Goal: Information Seeking & Learning: Learn about a topic

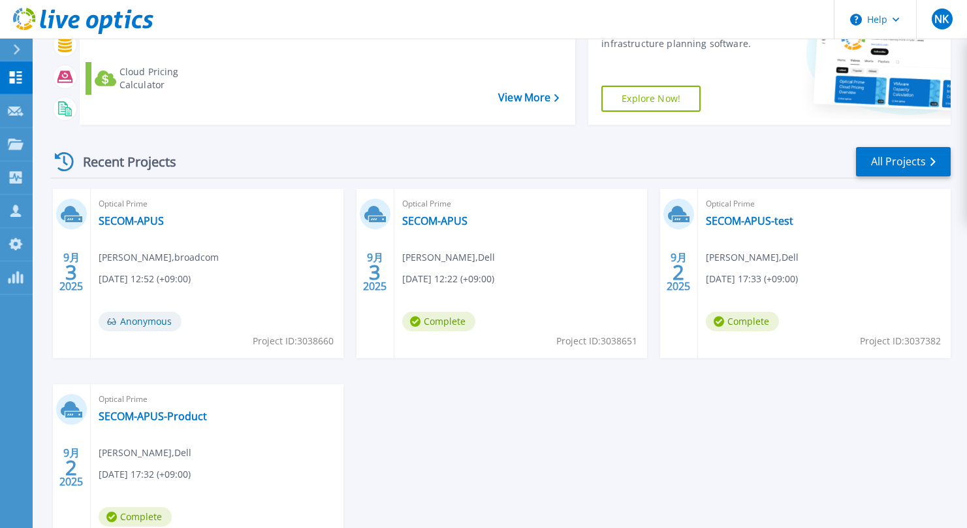
scroll to position [161, 0]
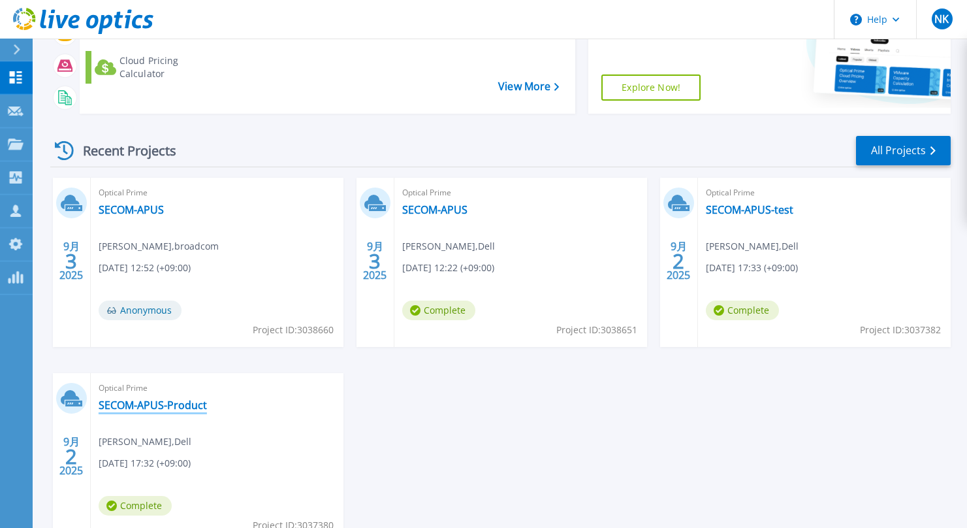
click at [174, 405] on link "SECOM-APUS-Product" at bounding box center [153, 404] width 108 height 13
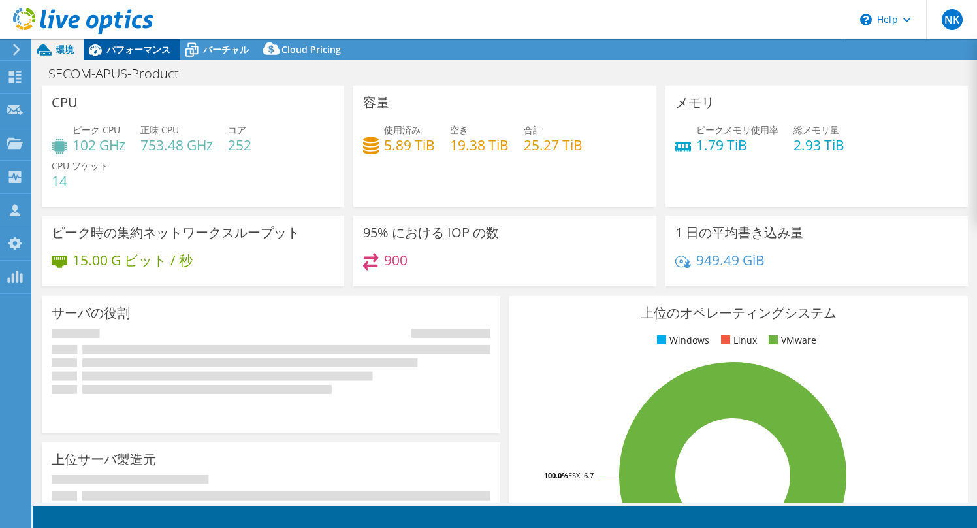
select select "Tokyo"
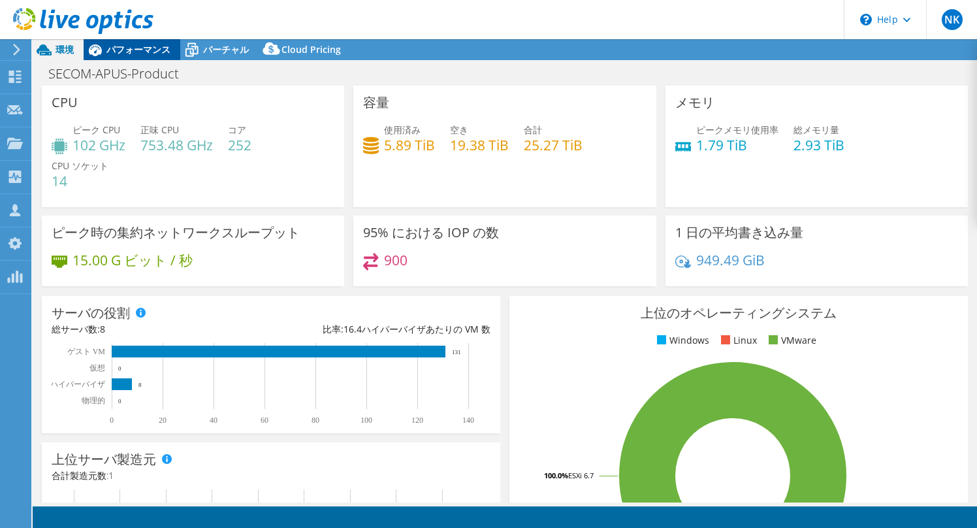
select select "JPY"
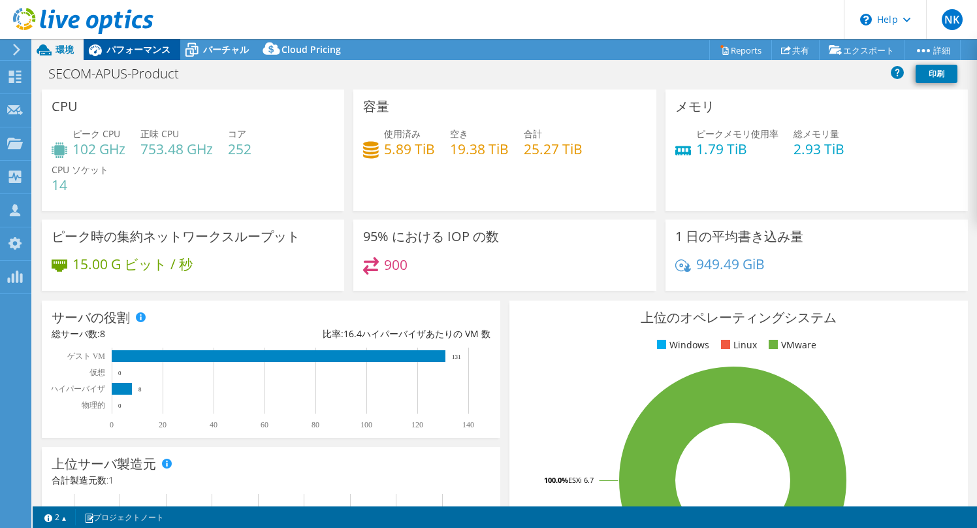
click at [127, 48] on span "パフォーマンス" at bounding box center [138, 49] width 64 height 12
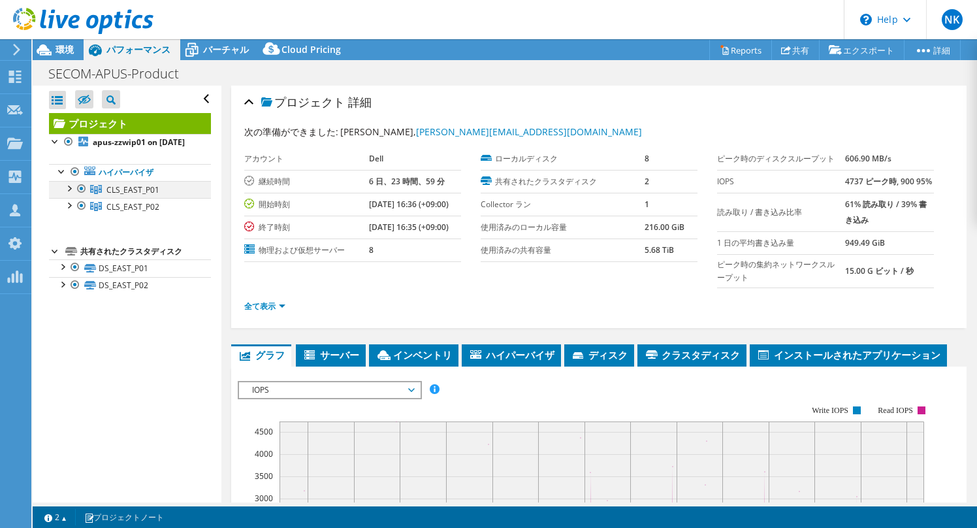
click at [71, 194] on div at bounding box center [68, 187] width 13 height 13
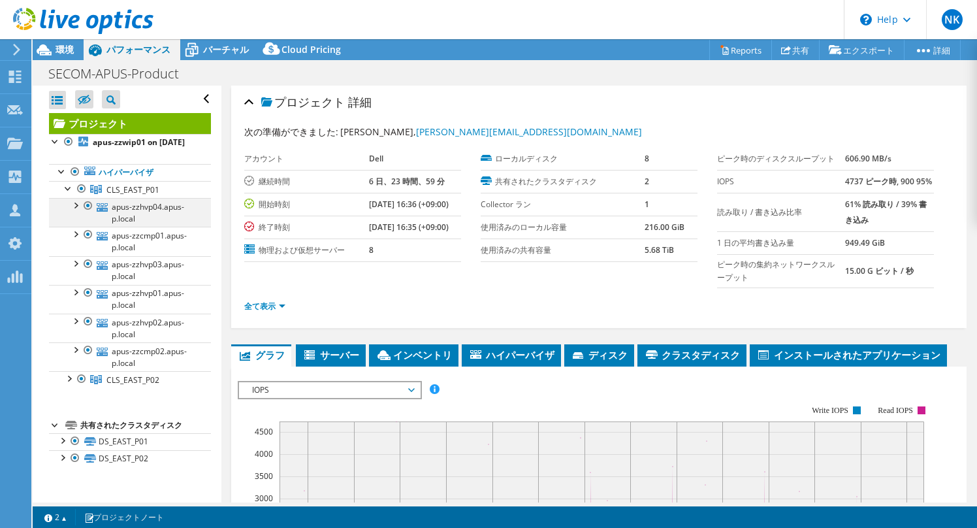
click at [75, 211] on div at bounding box center [75, 204] width 13 height 13
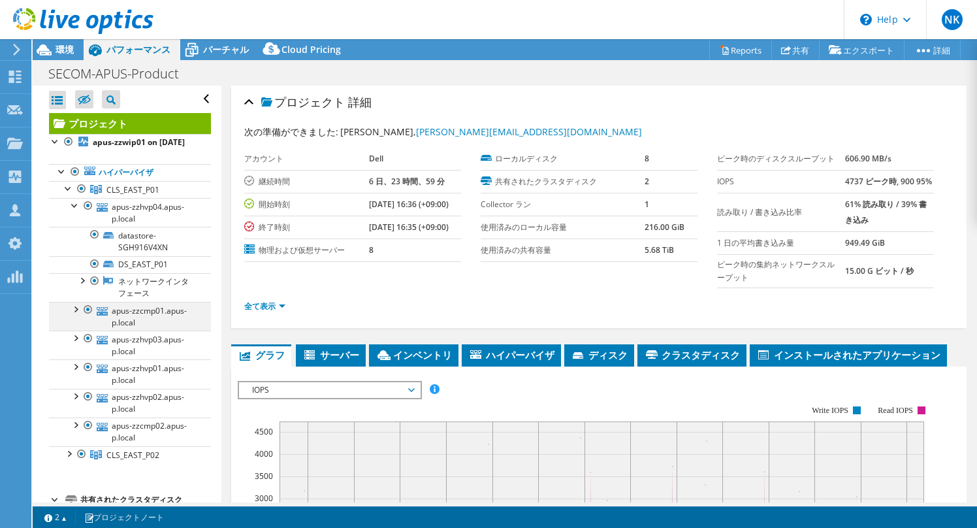
click at [76, 315] on div at bounding box center [75, 308] width 13 height 13
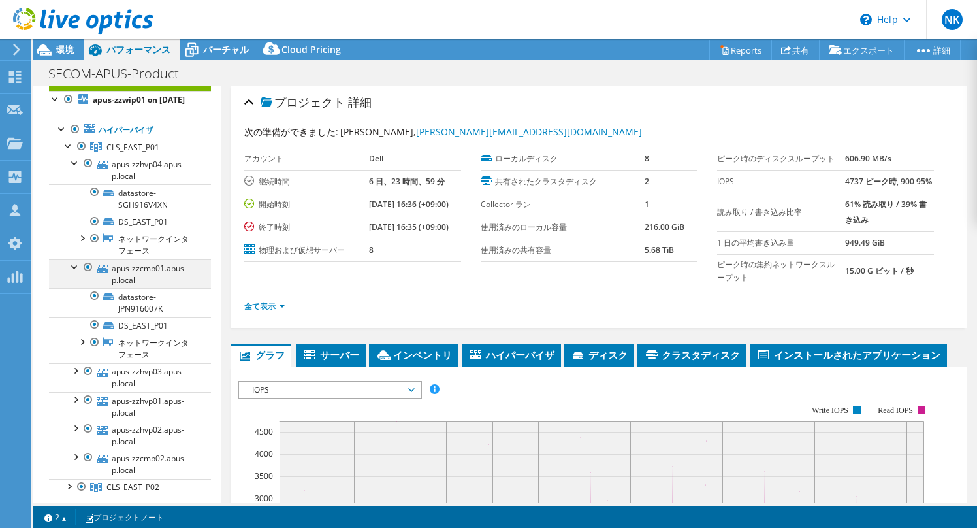
scroll to position [59, 0]
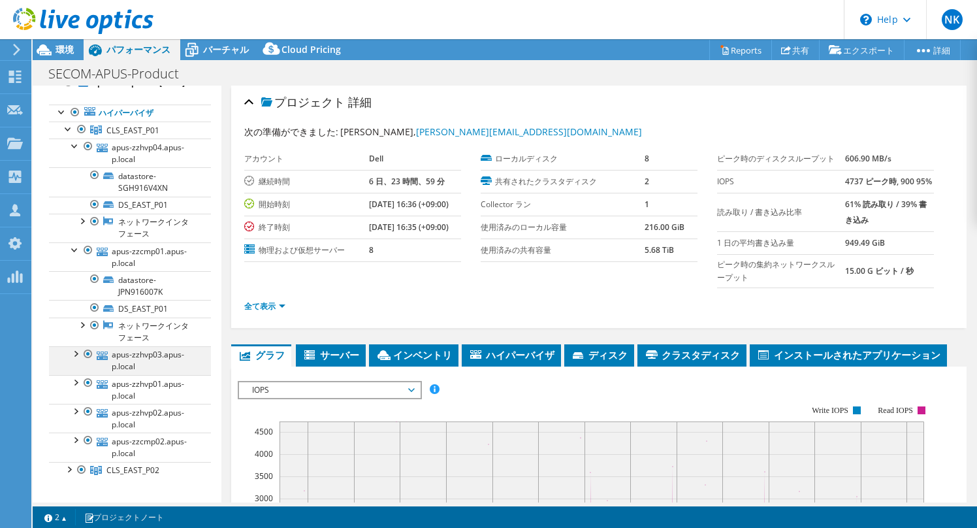
click at [73, 359] on div at bounding box center [75, 352] width 13 height 13
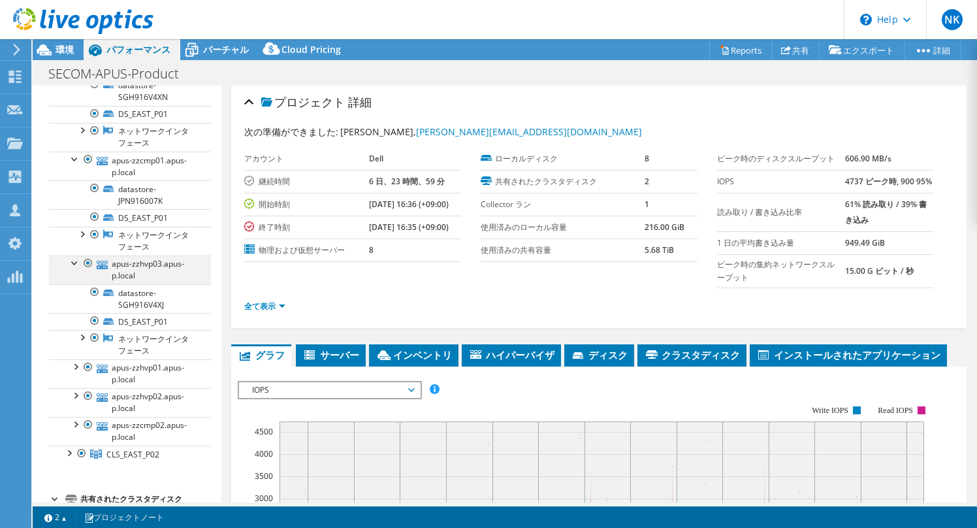
scroll to position [153, 0]
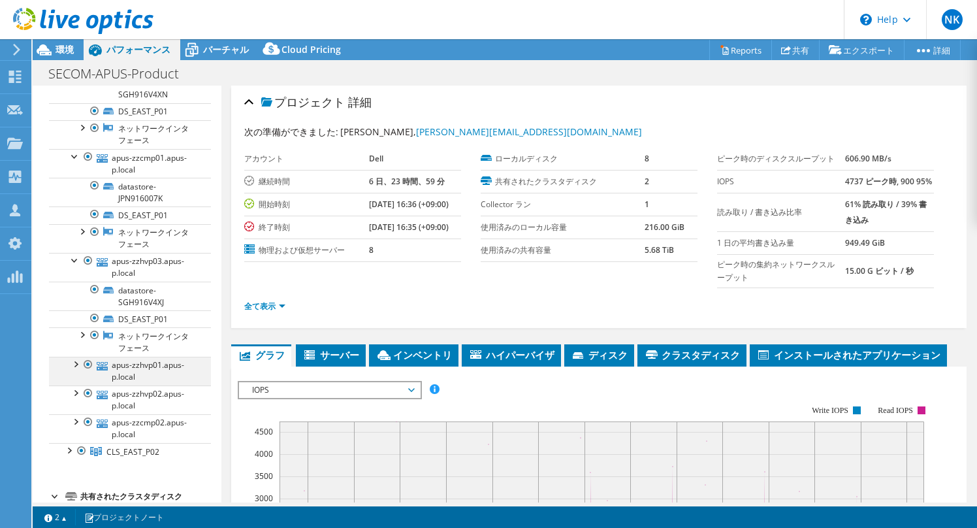
click at [74, 370] on div at bounding box center [75, 362] width 13 height 13
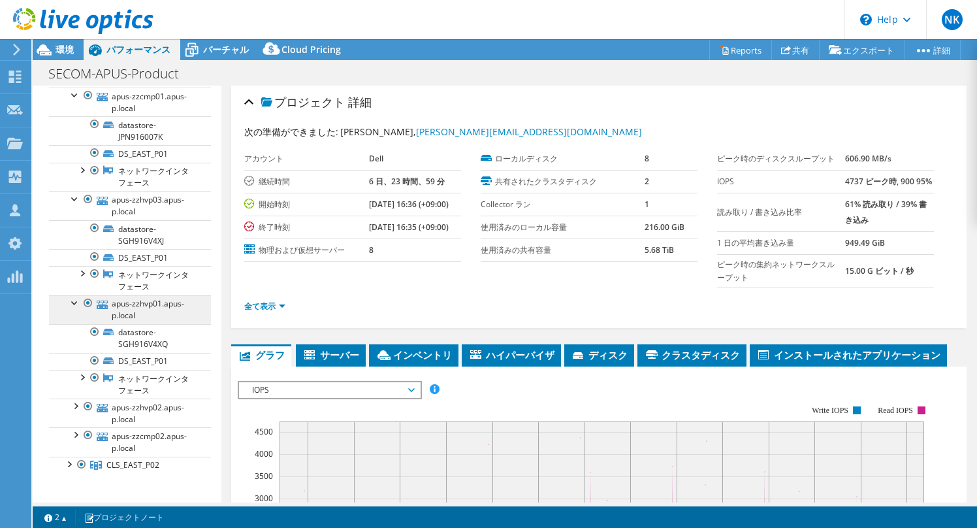
scroll to position [211, 0]
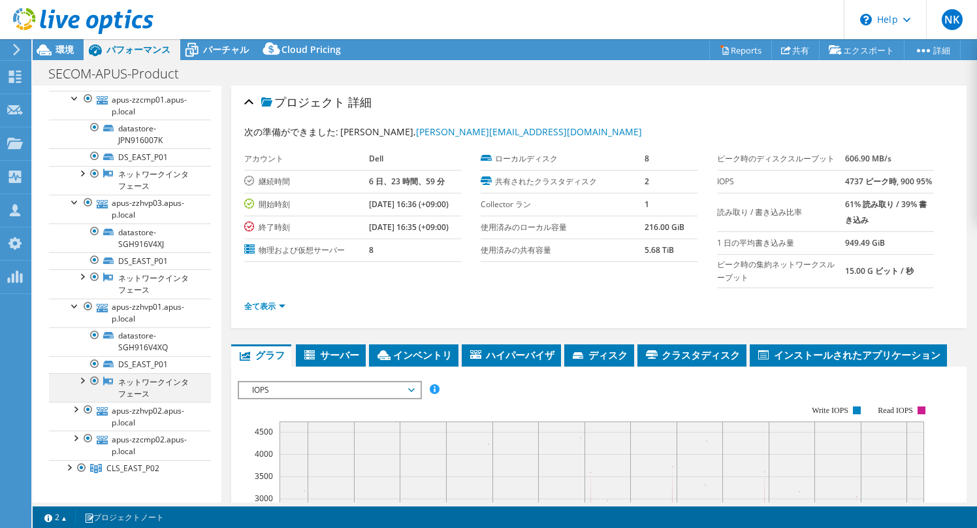
click at [82, 386] on div at bounding box center [81, 379] width 13 height 13
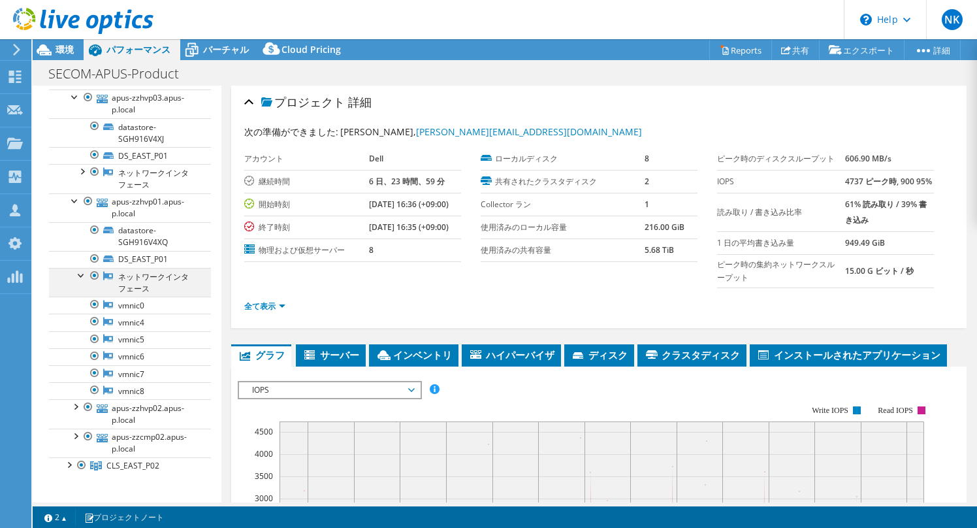
scroll to position [322, 0]
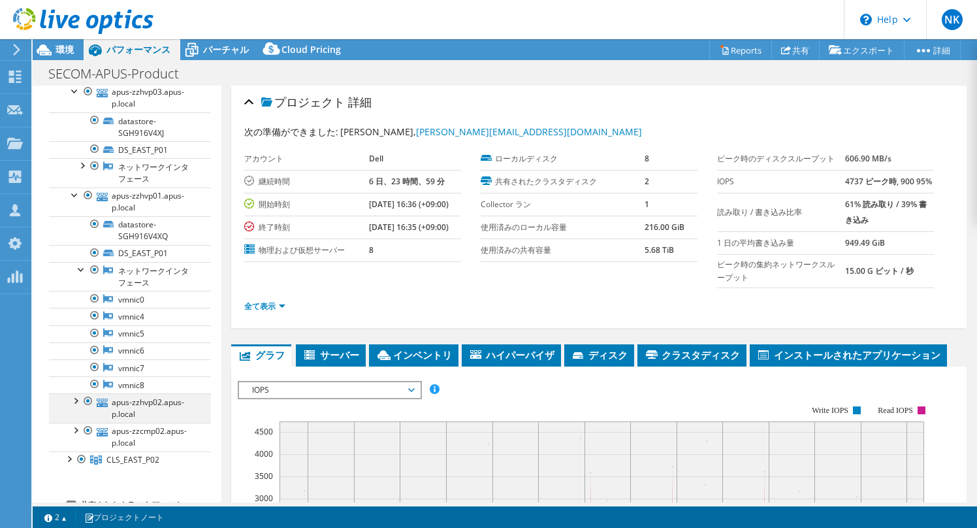
click at [76, 406] on div at bounding box center [75, 399] width 13 height 13
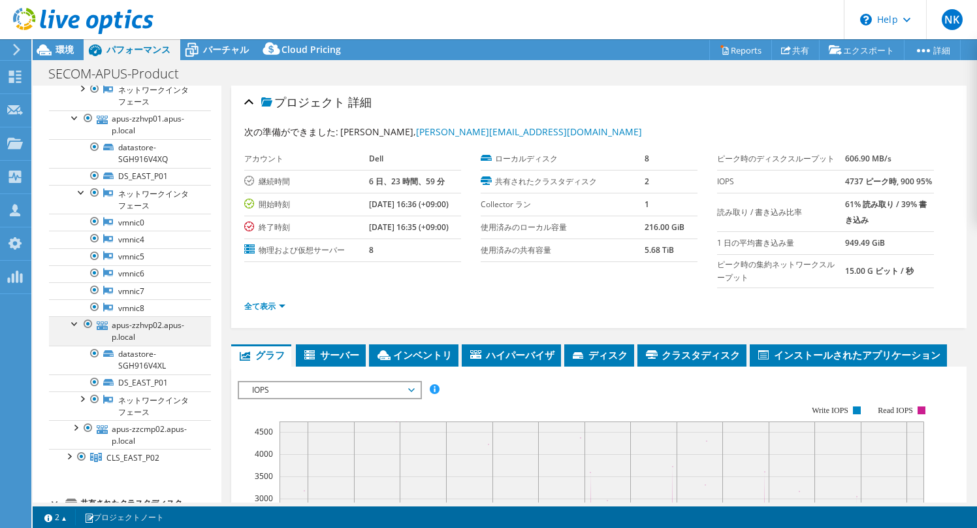
scroll to position [400, 0]
click at [82, 403] on div at bounding box center [81, 396] width 13 height 13
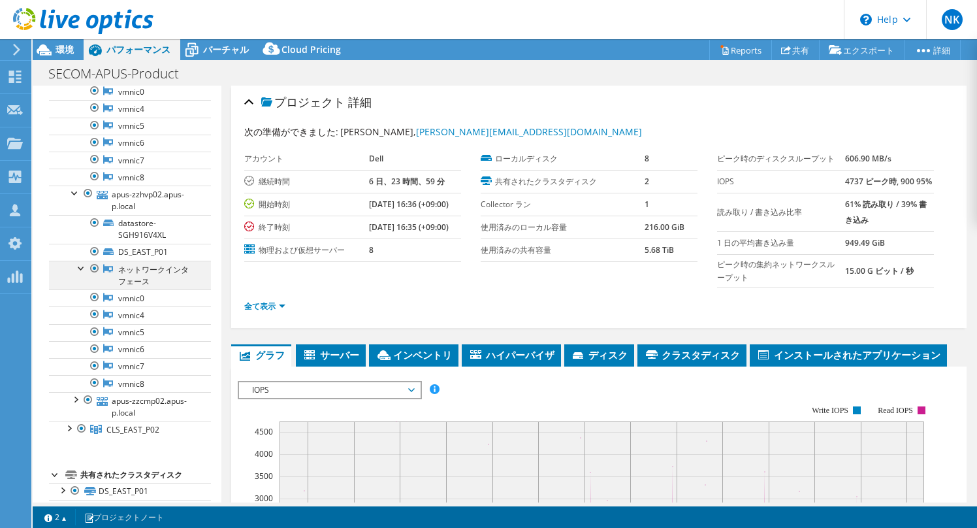
scroll to position [595, 0]
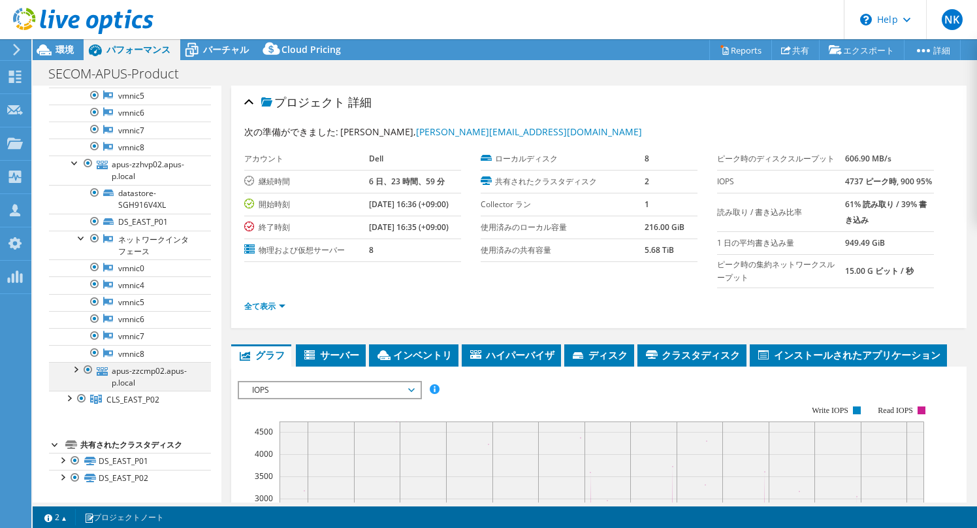
click at [76, 362] on div at bounding box center [75, 368] width 13 height 13
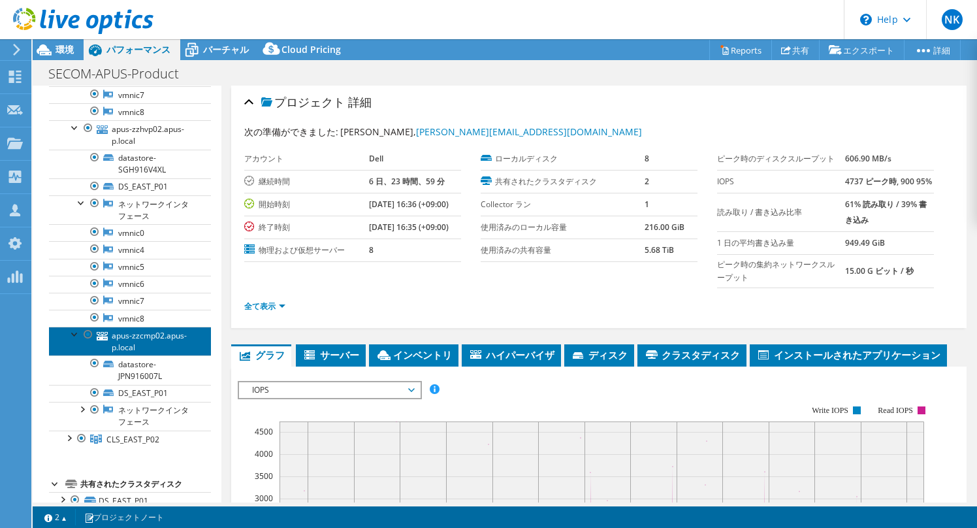
click at [75, 355] on link "apus-zzcmp02.apus-p.local" at bounding box center [130, 340] width 162 height 29
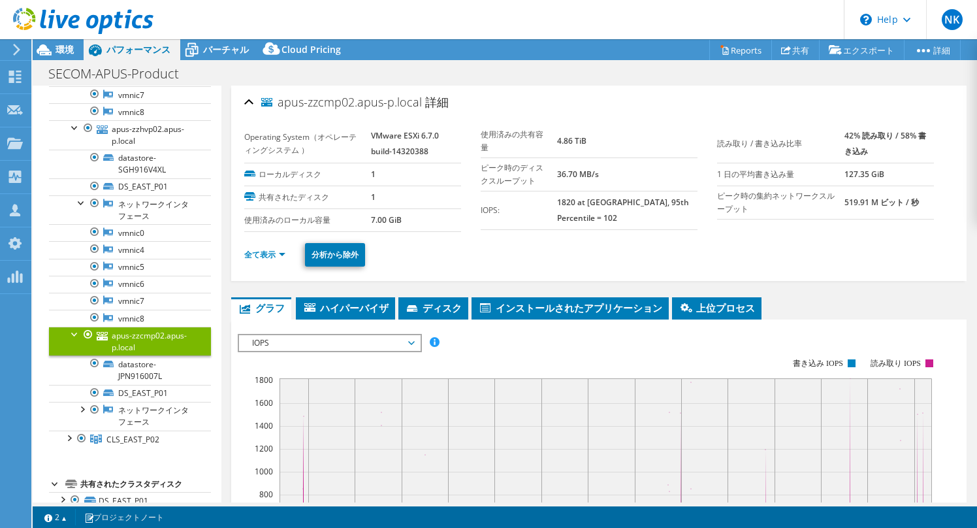
click at [74, 340] on div at bounding box center [75, 332] width 13 height 13
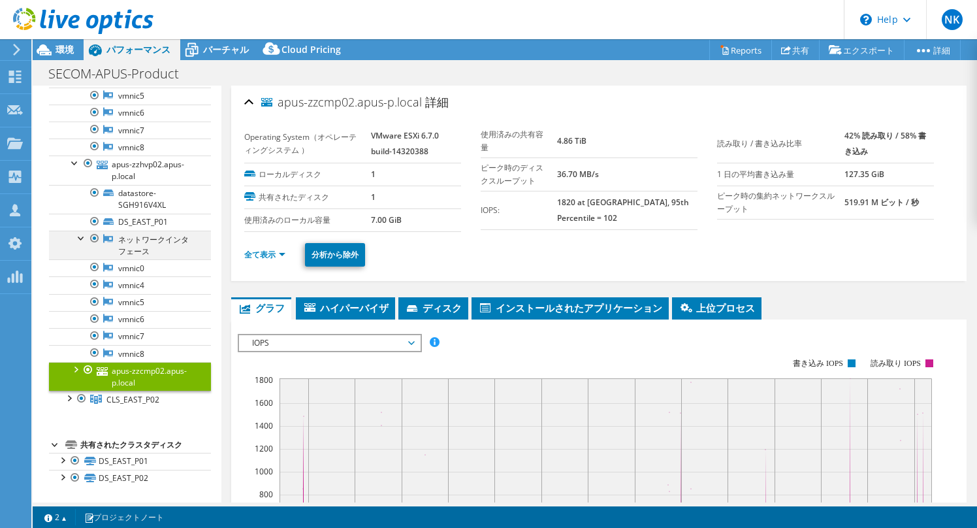
click at [80, 230] on div at bounding box center [81, 236] width 13 height 13
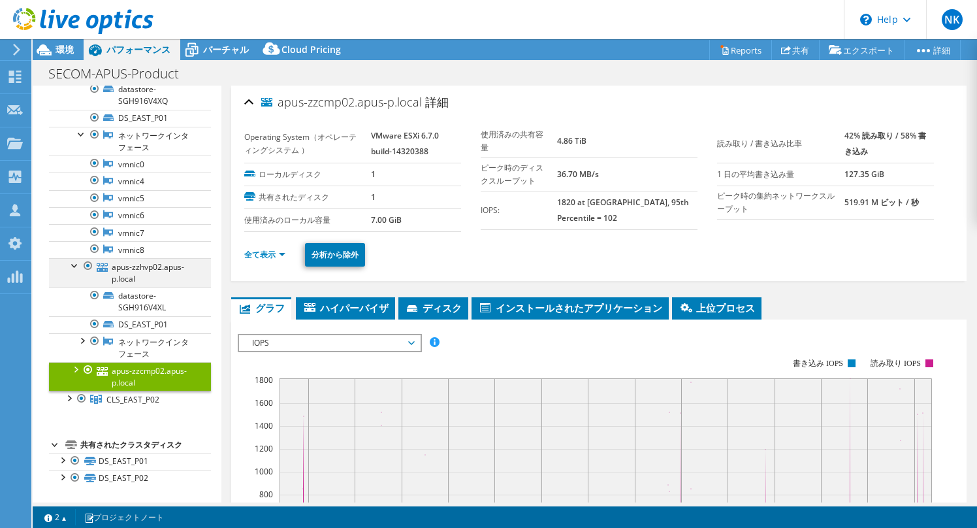
click at [71, 258] on div at bounding box center [75, 264] width 13 height 13
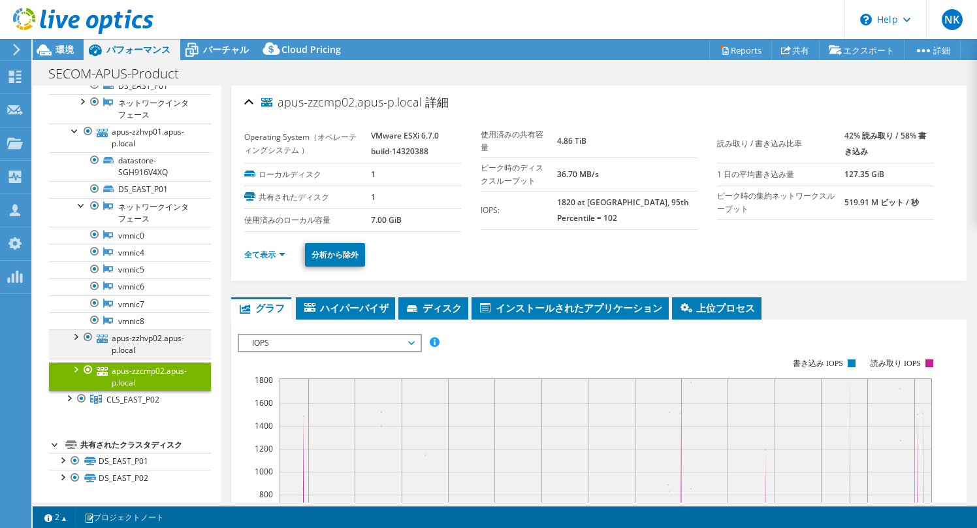
scroll to position [418, 0]
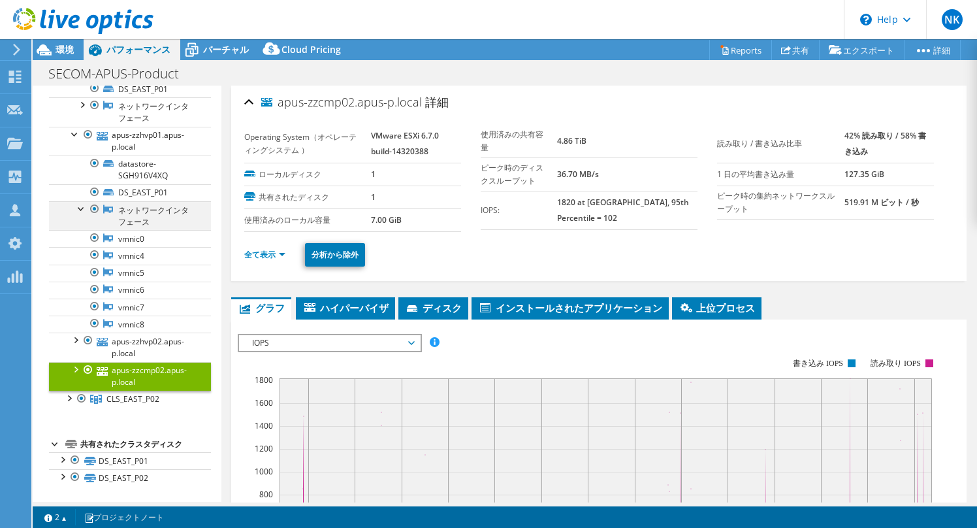
click at [80, 201] on div at bounding box center [81, 207] width 13 height 13
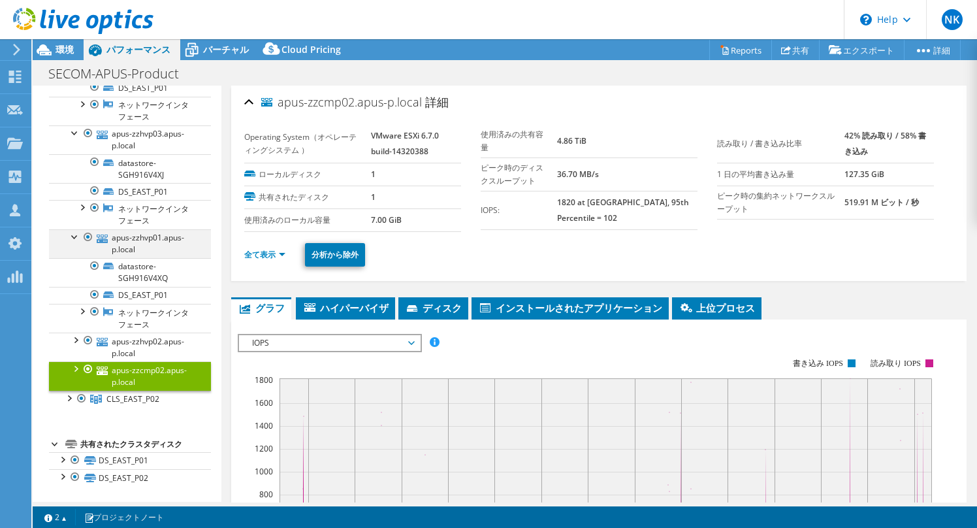
click at [76, 229] on div at bounding box center [75, 235] width 13 height 13
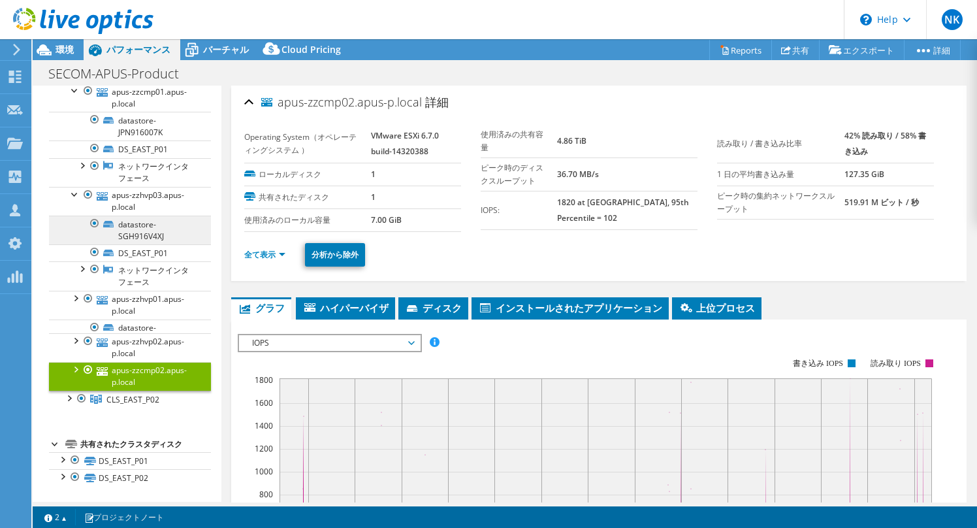
scroll to position [240, 0]
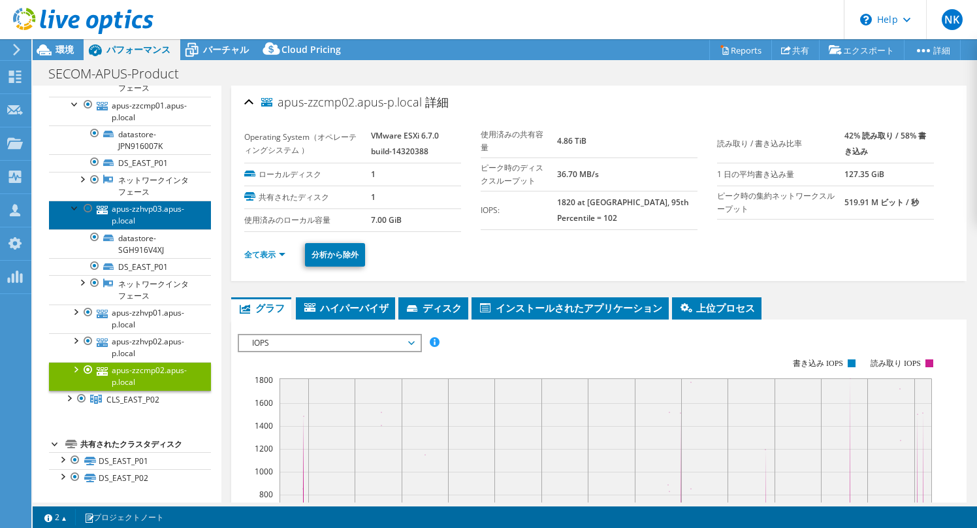
click at [74, 202] on link "apus-zzhvp03.apus-p.local" at bounding box center [130, 214] width 162 height 29
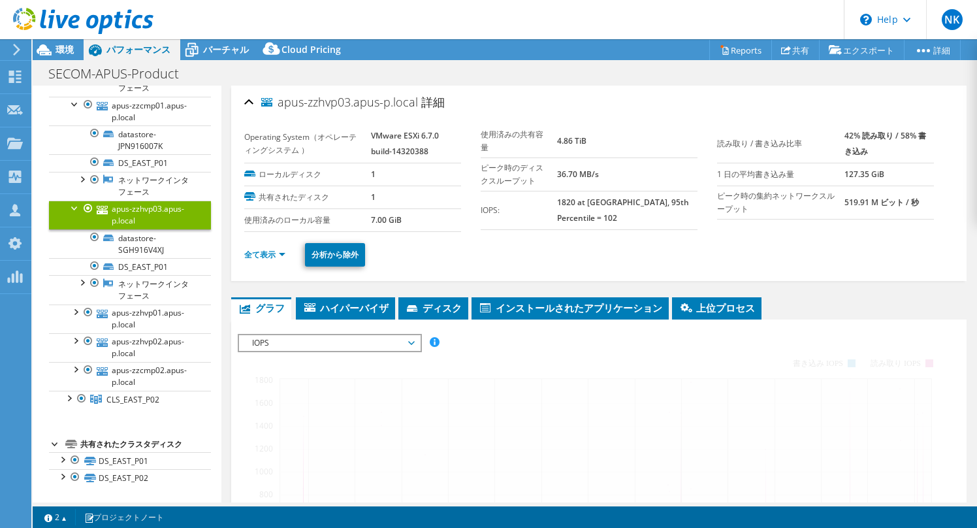
click at [72, 200] on div at bounding box center [75, 206] width 13 height 13
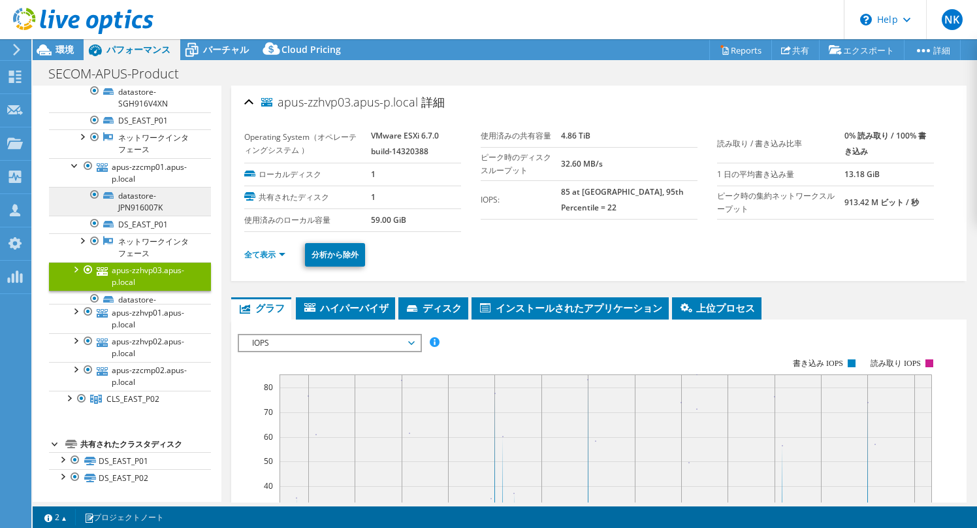
scroll to position [165, 0]
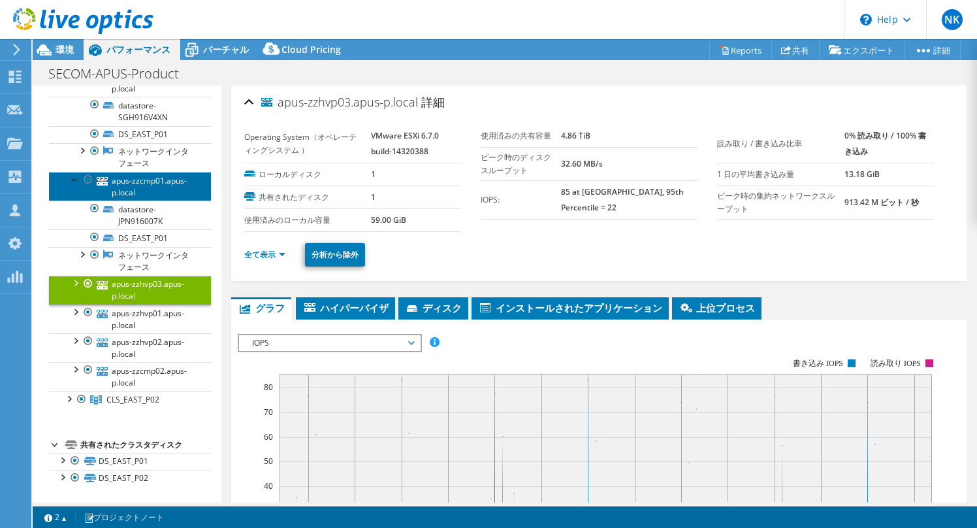
click at [73, 172] on link "apus-zzcmp01.apus-p.local" at bounding box center [130, 186] width 162 height 29
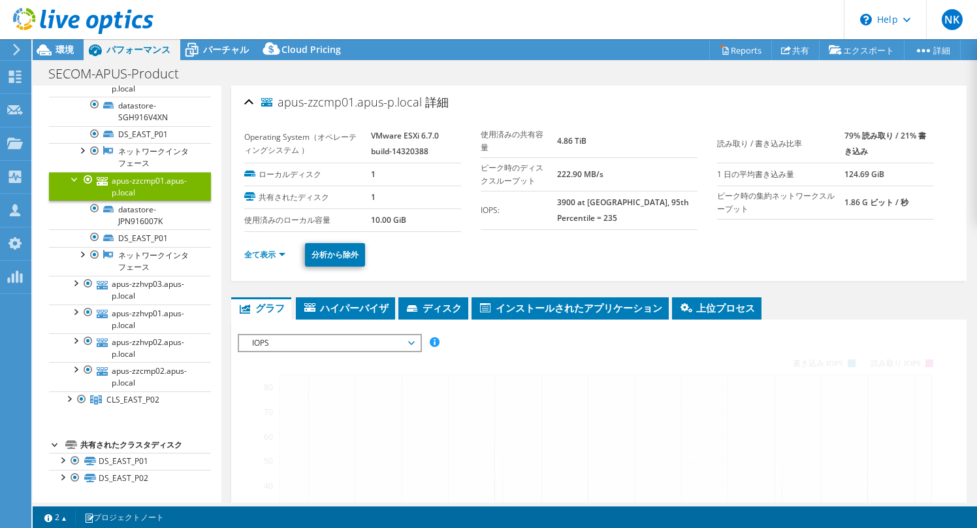
click at [73, 172] on div at bounding box center [75, 178] width 13 height 13
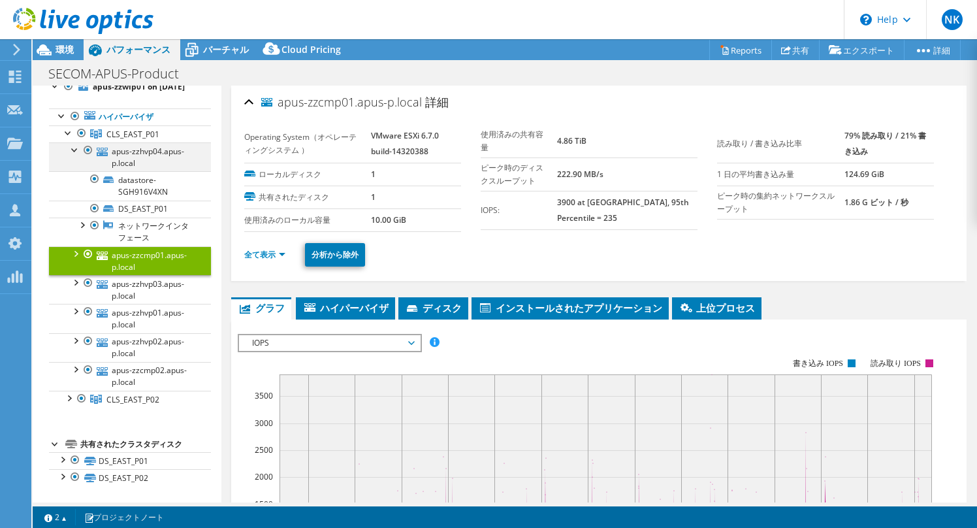
click at [75, 142] on div at bounding box center [75, 148] width 13 height 13
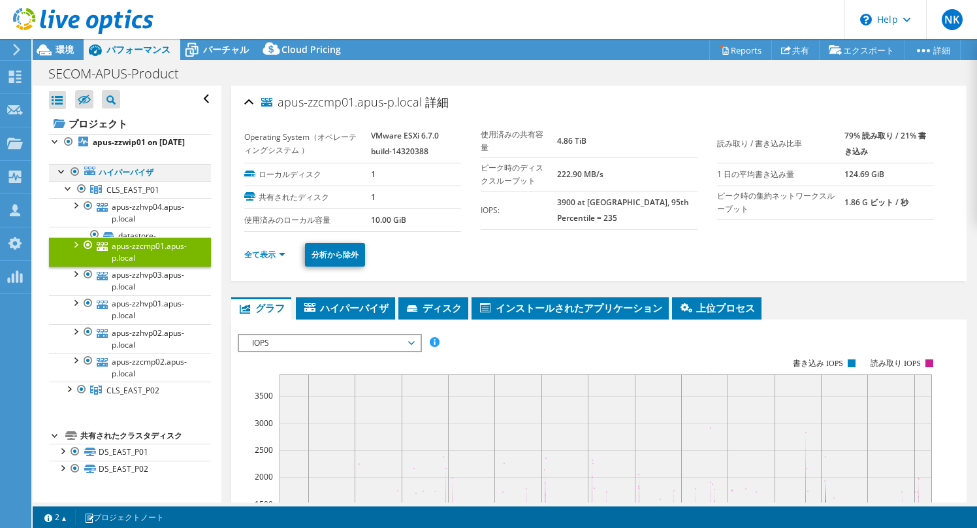
scroll to position [16, 0]
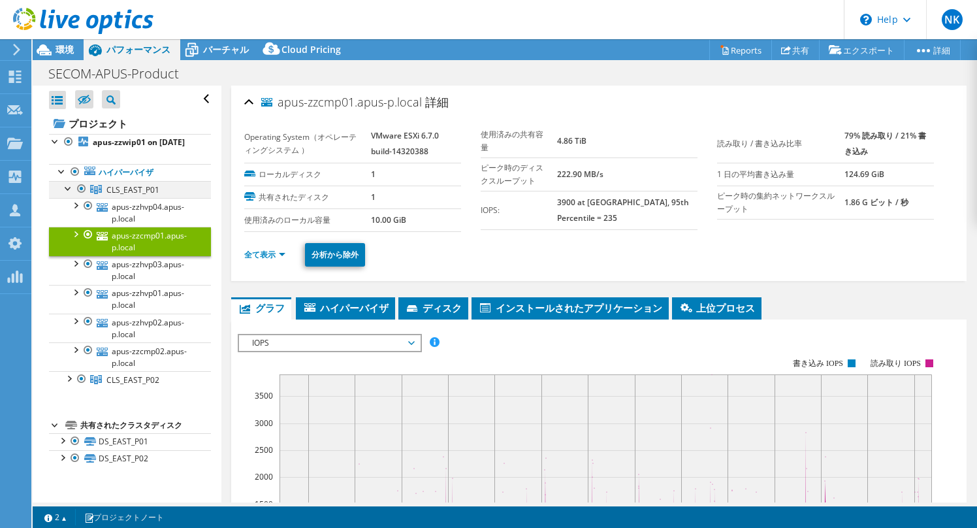
click at [67, 186] on div at bounding box center [68, 187] width 13 height 13
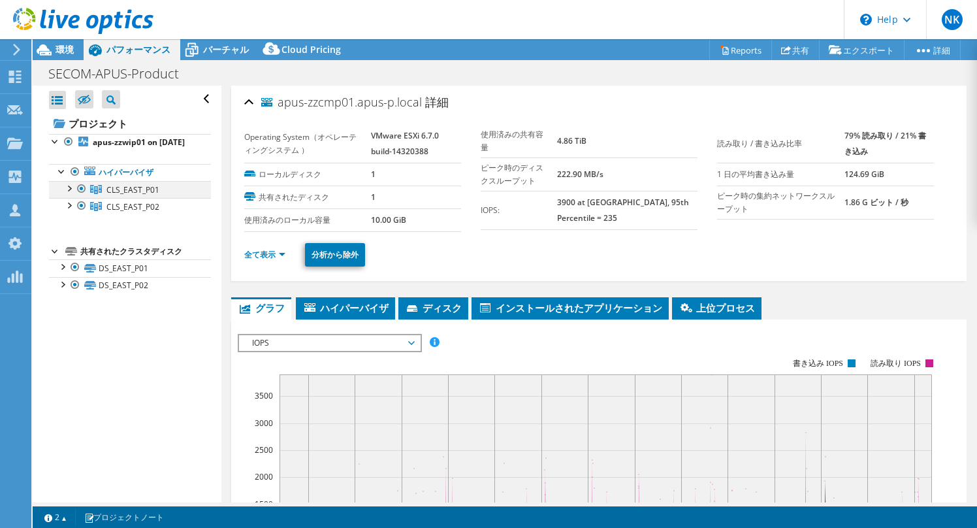
click at [66, 194] on div at bounding box center [68, 187] width 13 height 13
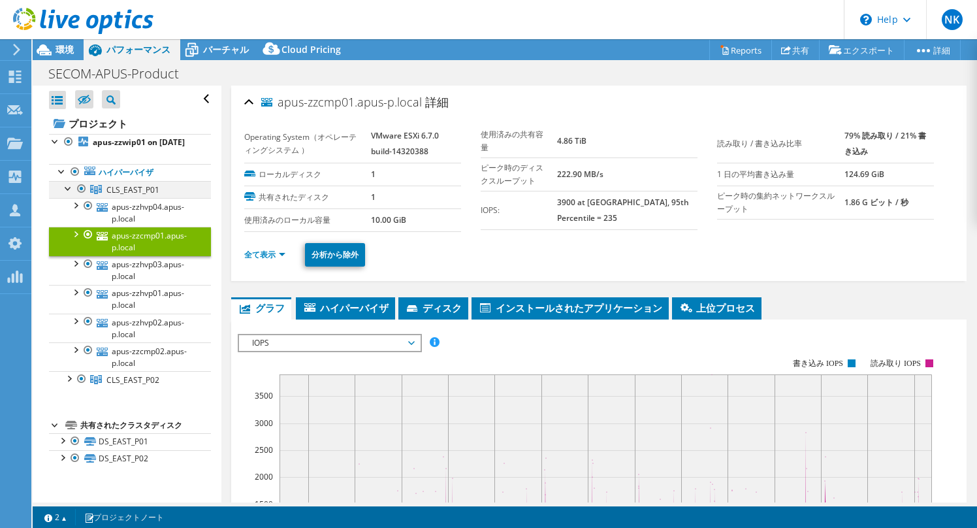
click at [66, 194] on div at bounding box center [68, 187] width 13 height 13
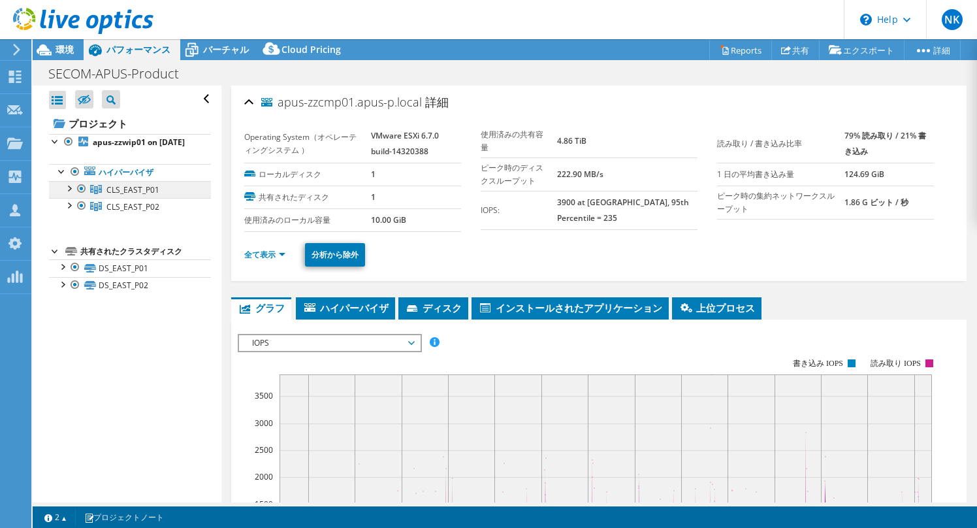
click at [120, 195] on span "CLS_EAST_P01" at bounding box center [132, 189] width 53 height 11
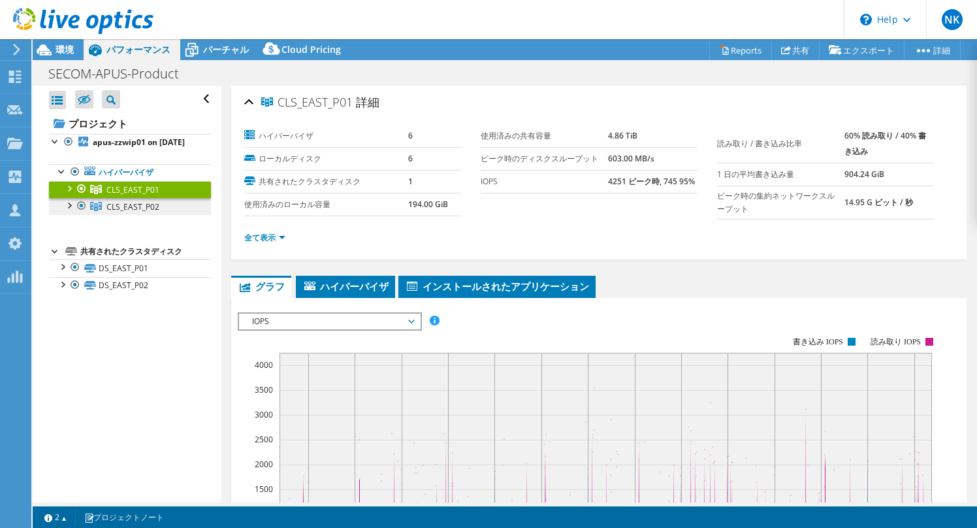
click at [146, 212] on span "CLS_EAST_P02" at bounding box center [132, 206] width 53 height 11
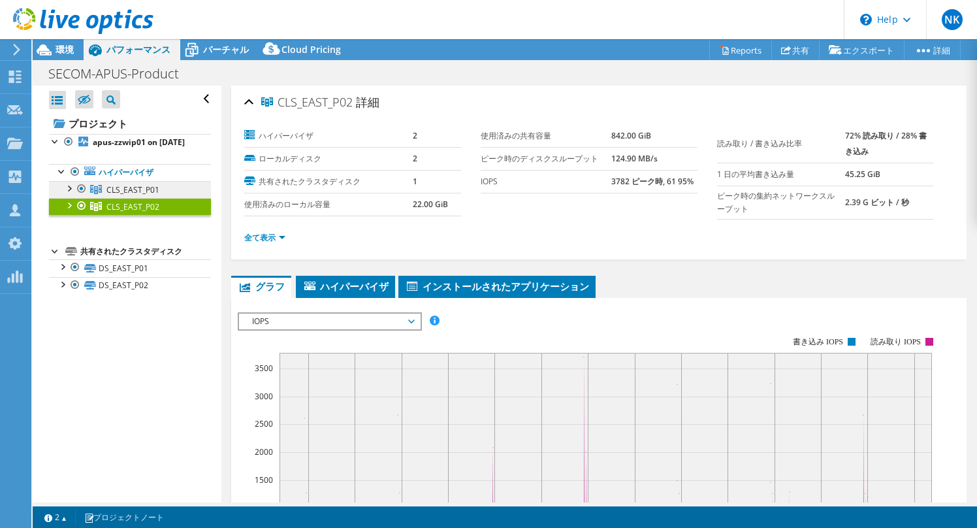
click at [143, 195] on span "CLS_EAST_P01" at bounding box center [132, 189] width 53 height 11
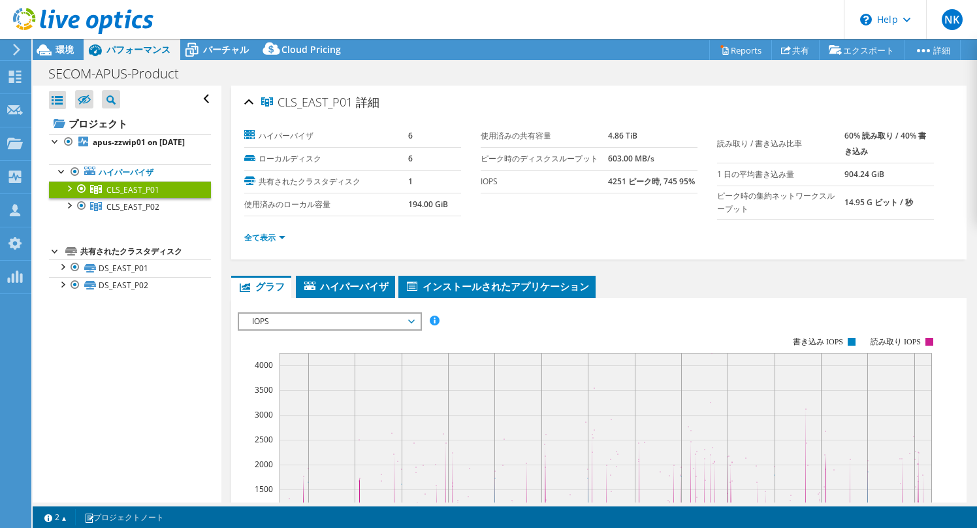
click at [262, 230] on li "全て表示" at bounding box center [268, 237] width 49 height 14
click at [262, 236] on link "全て表示" at bounding box center [264, 237] width 41 height 11
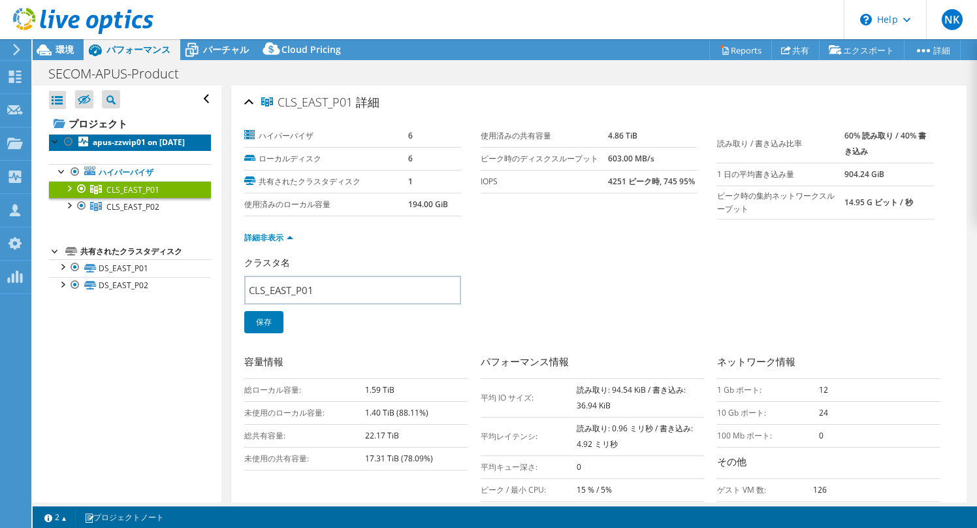
click at [141, 146] on b "apus-zzwip01 on 9/2/2025" at bounding box center [139, 141] width 92 height 11
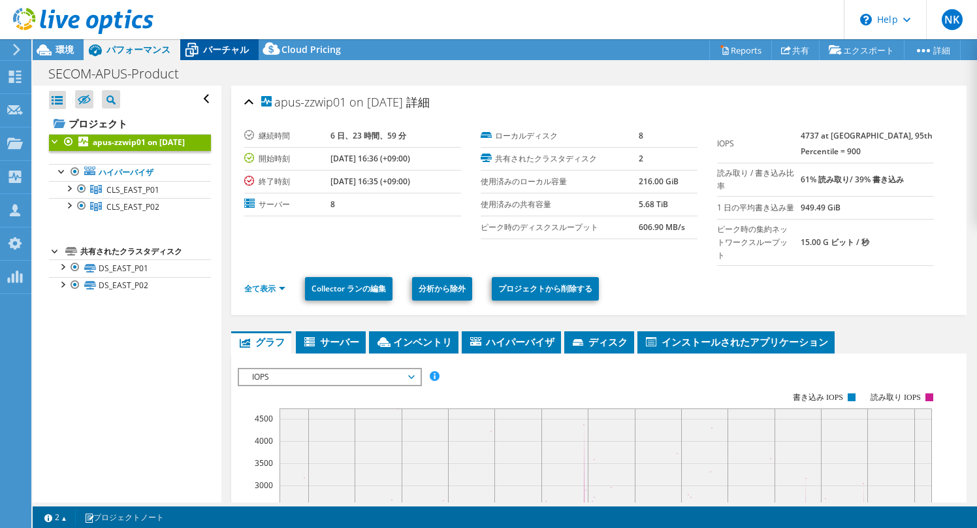
click at [217, 46] on span "バーチャル" at bounding box center [226, 49] width 46 height 12
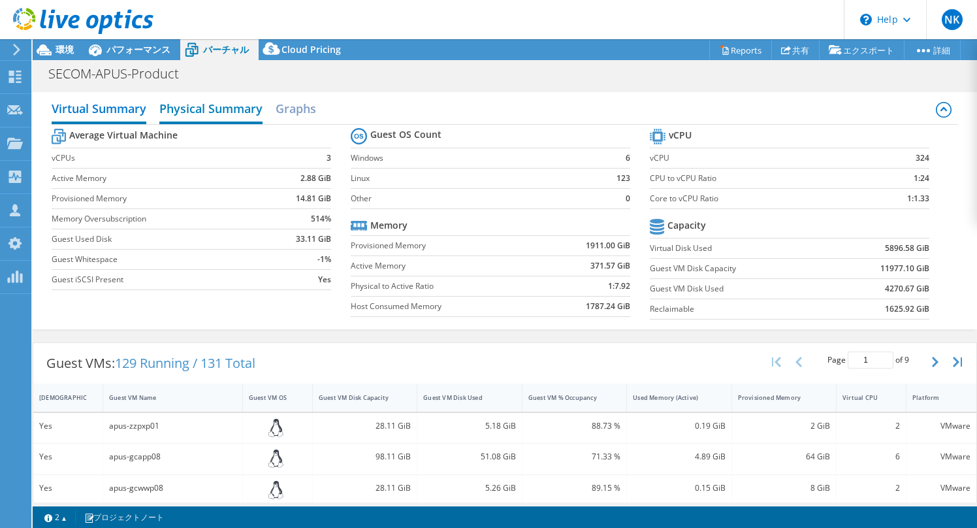
click at [233, 110] on h2 "Physical Summary" at bounding box center [210, 109] width 103 height 29
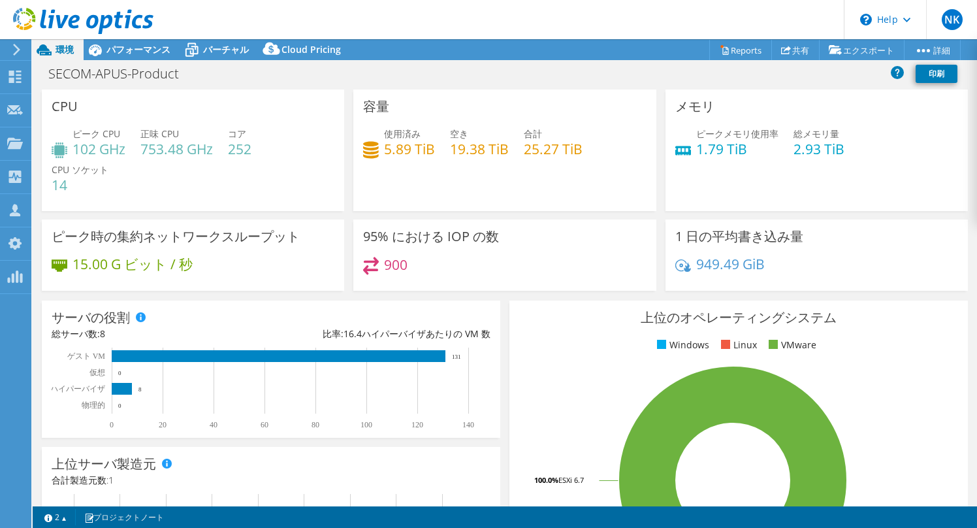
select select "Tokyo"
select select "JPY"
click at [16, 48] on use at bounding box center [16, 50] width 7 height 12
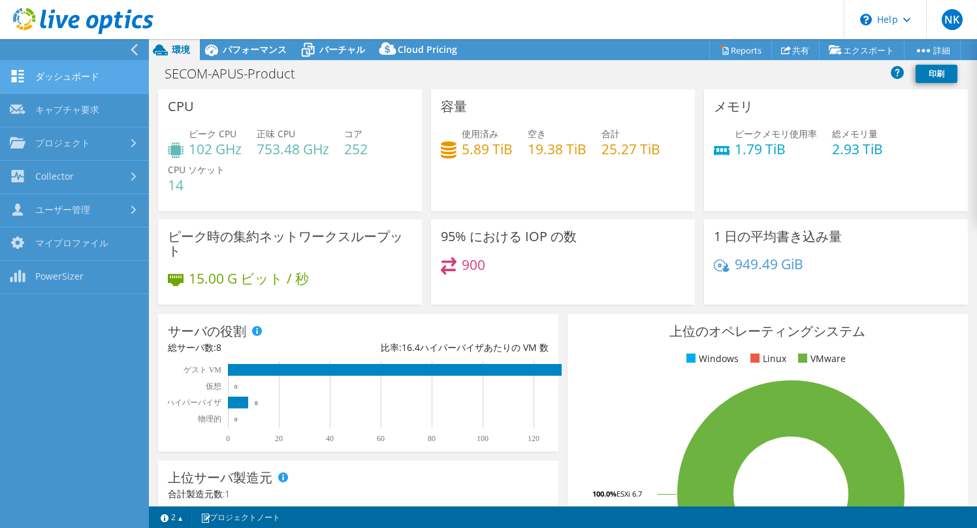
click at [75, 76] on link "ダッシュボード" at bounding box center [74, 77] width 149 height 33
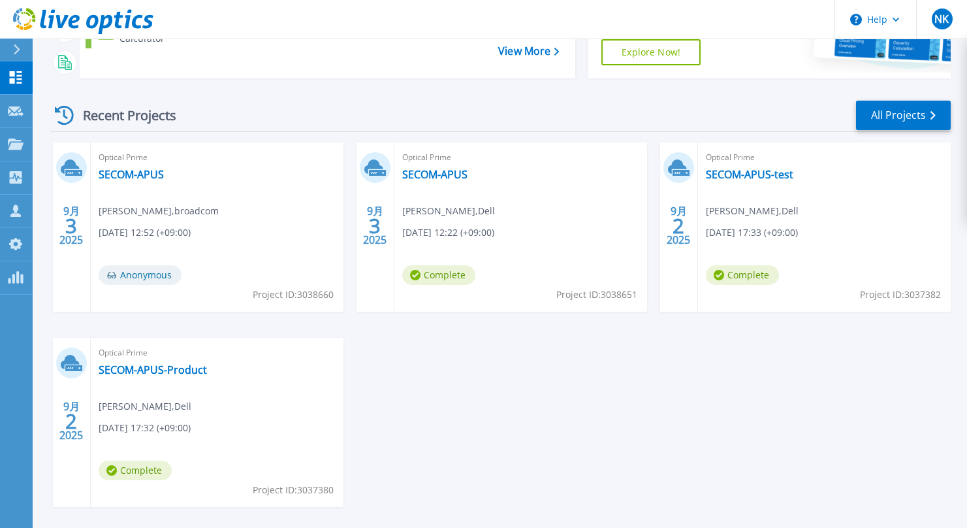
scroll to position [251, 0]
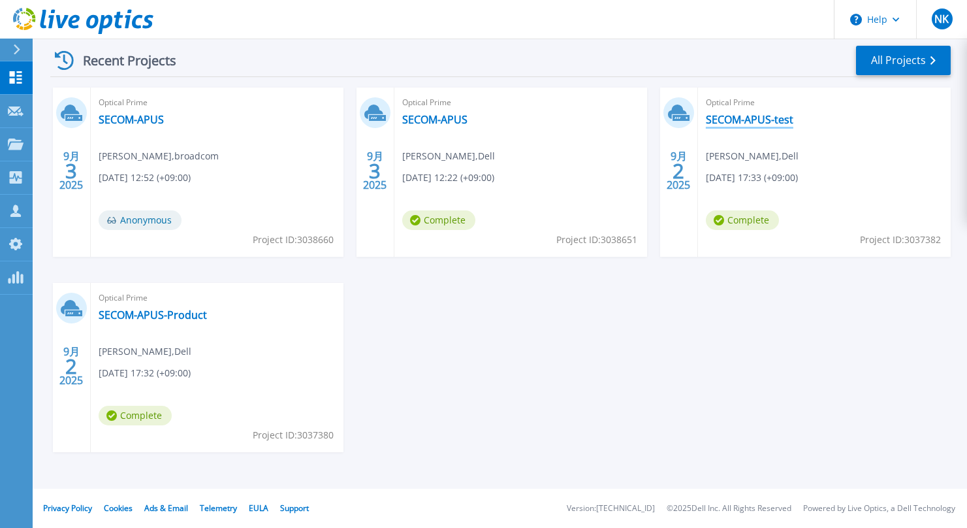
click at [774, 118] on link "SECOM-APUS-test" at bounding box center [749, 119] width 87 height 13
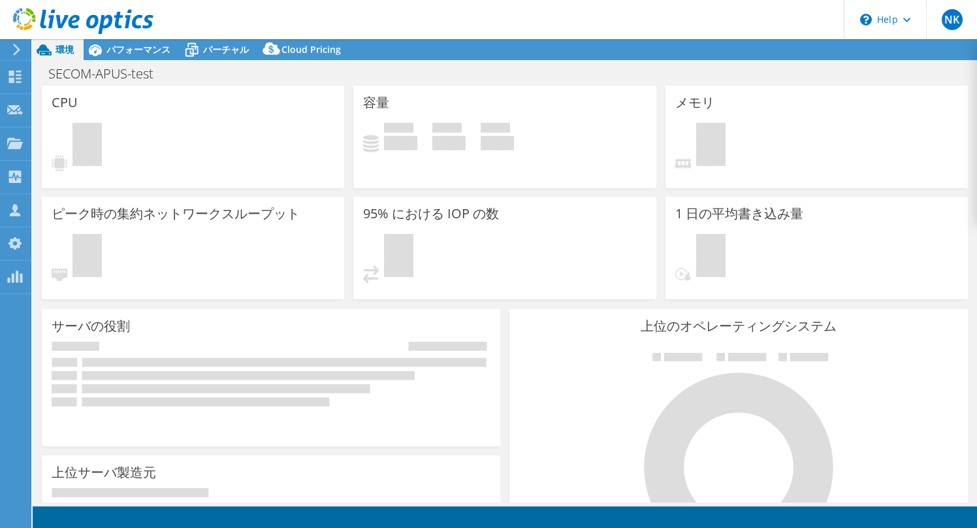
select select "[GEOGRAPHIC_DATA]"
select select "JPY"
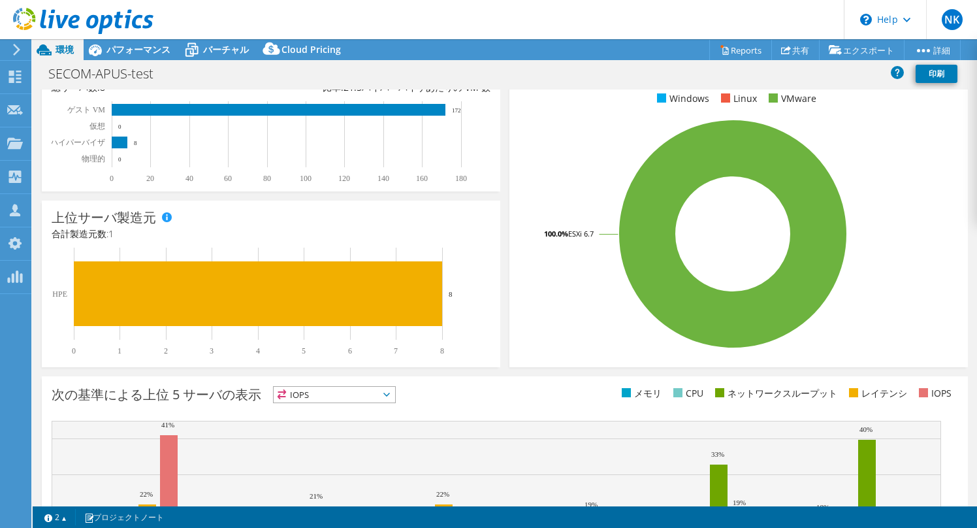
scroll to position [225, 0]
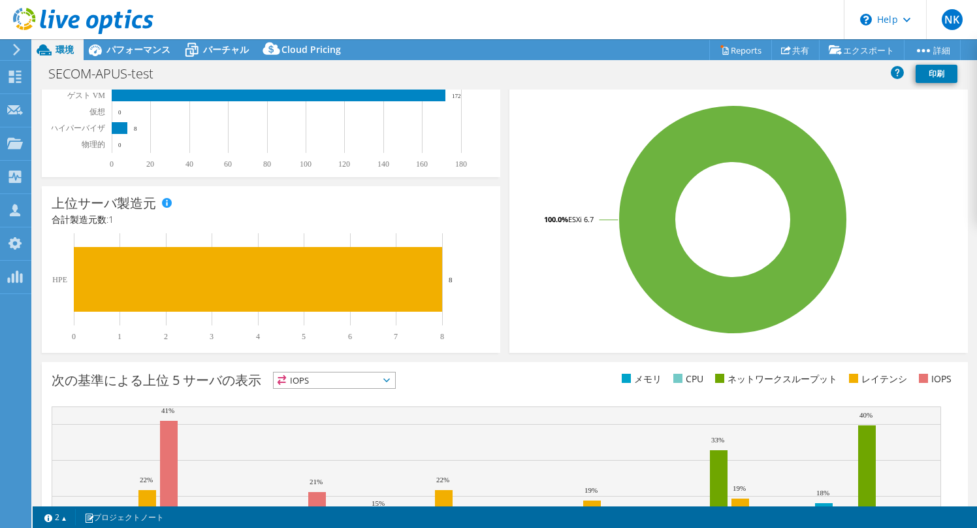
click at [126, 40] on div at bounding box center [76, 22] width 153 height 44
click at [127, 47] on span "パフォーマンス" at bounding box center [138, 49] width 64 height 12
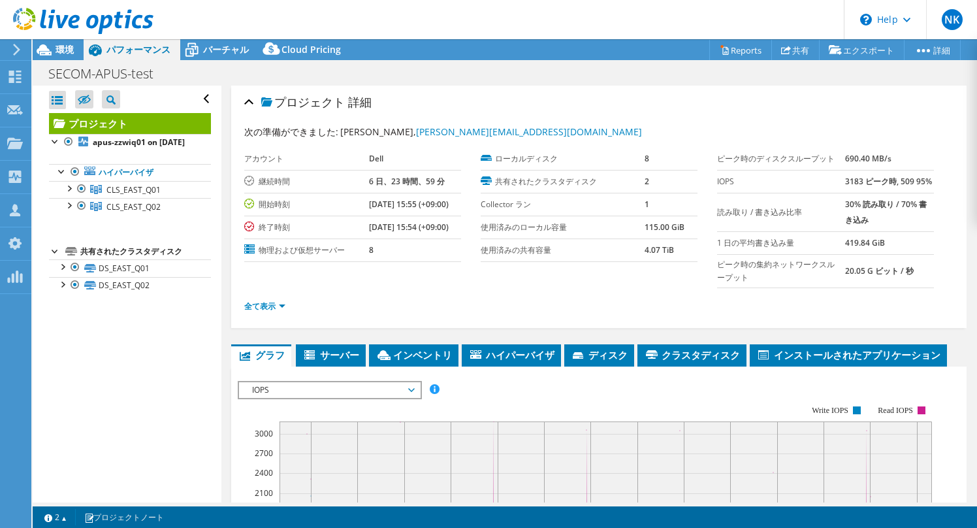
scroll to position [0, 0]
click at [136, 195] on span "CLS_EAST_Q01" at bounding box center [133, 189] width 54 height 11
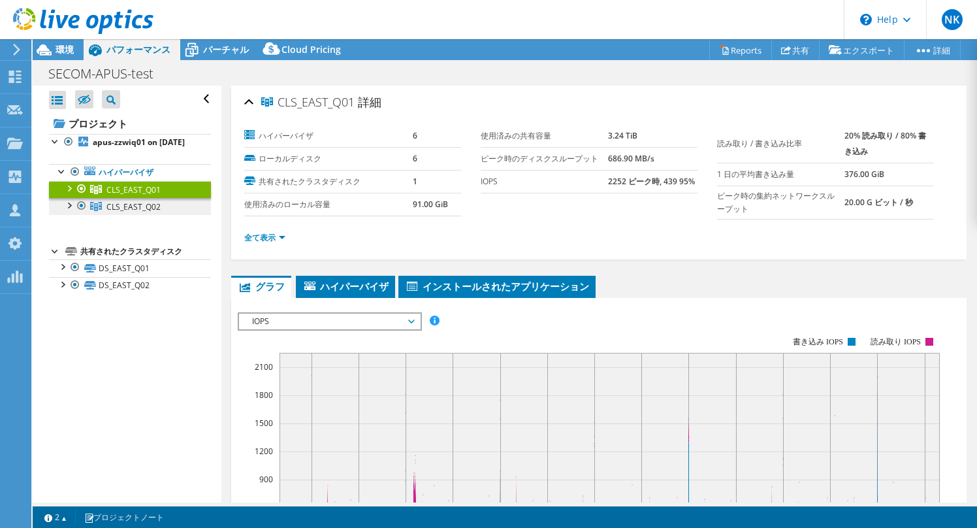
click at [142, 212] on span "CLS_EAST_Q02" at bounding box center [133, 206] width 54 height 11
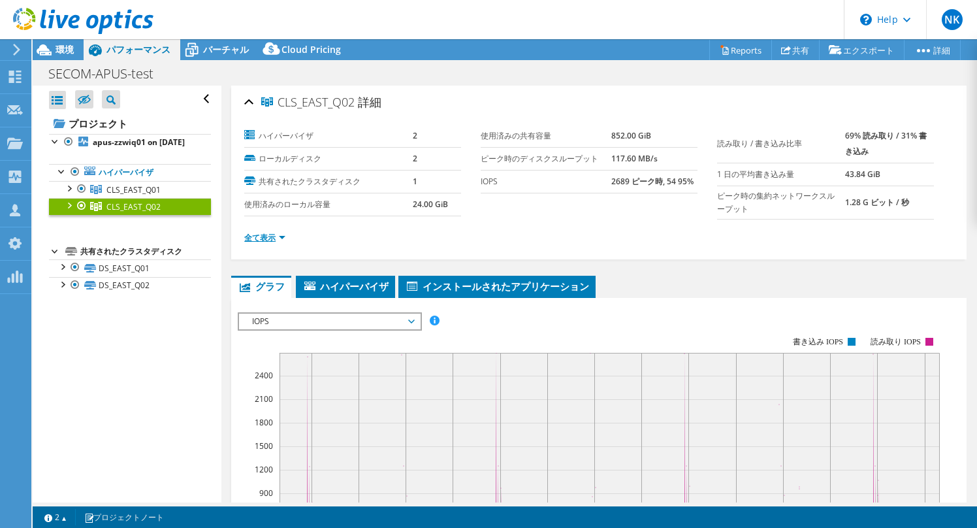
click at [272, 235] on link "全て表示" at bounding box center [264, 237] width 41 height 11
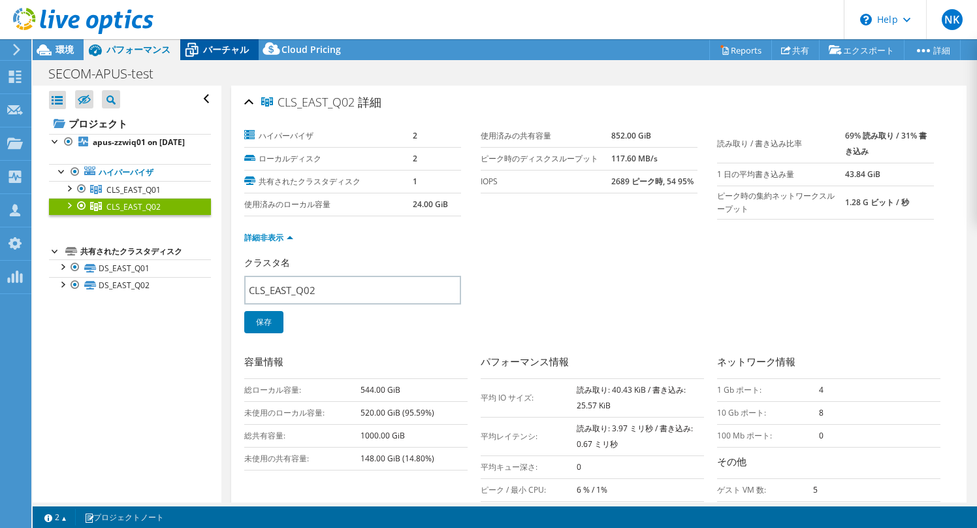
click at [219, 46] on span "バーチャル" at bounding box center [226, 49] width 46 height 12
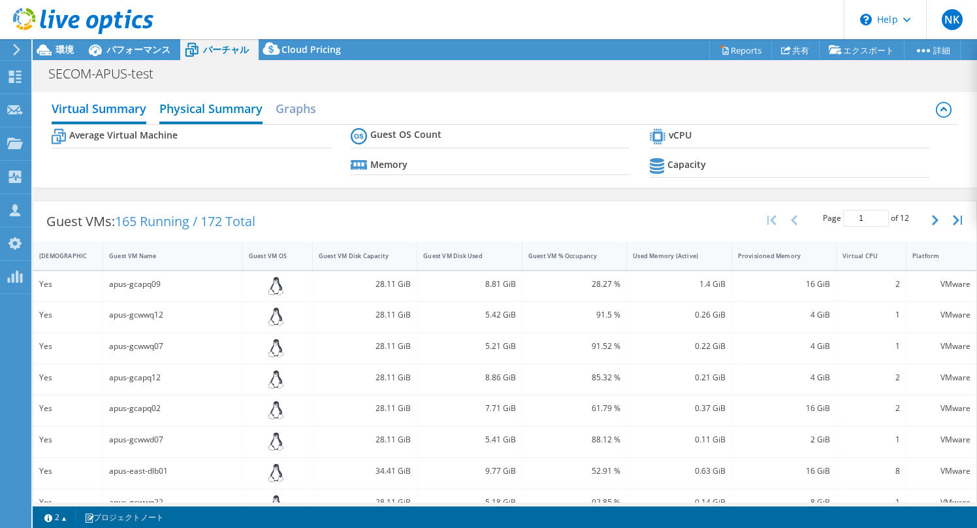
click at [185, 106] on h2 "Physical Summary" at bounding box center [210, 109] width 103 height 29
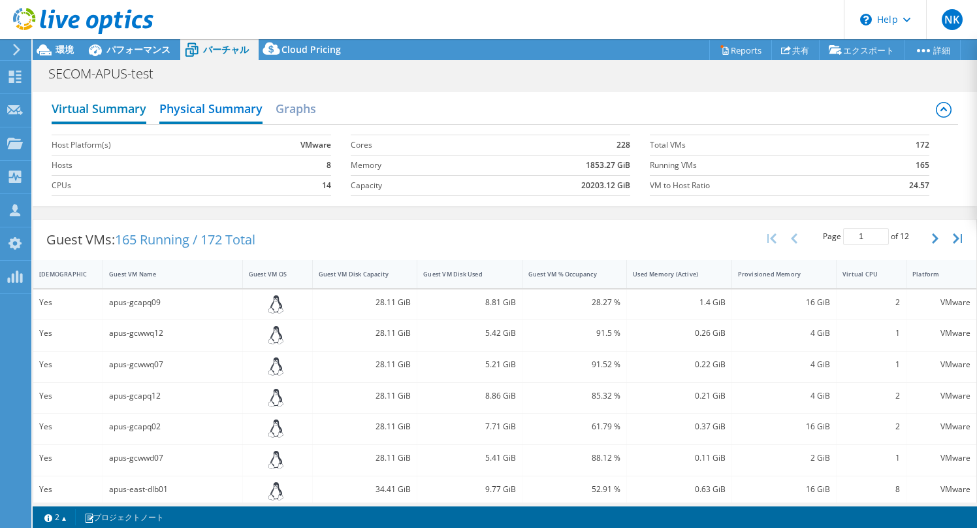
click at [119, 112] on h2 "Virtual Summary" at bounding box center [99, 109] width 95 height 29
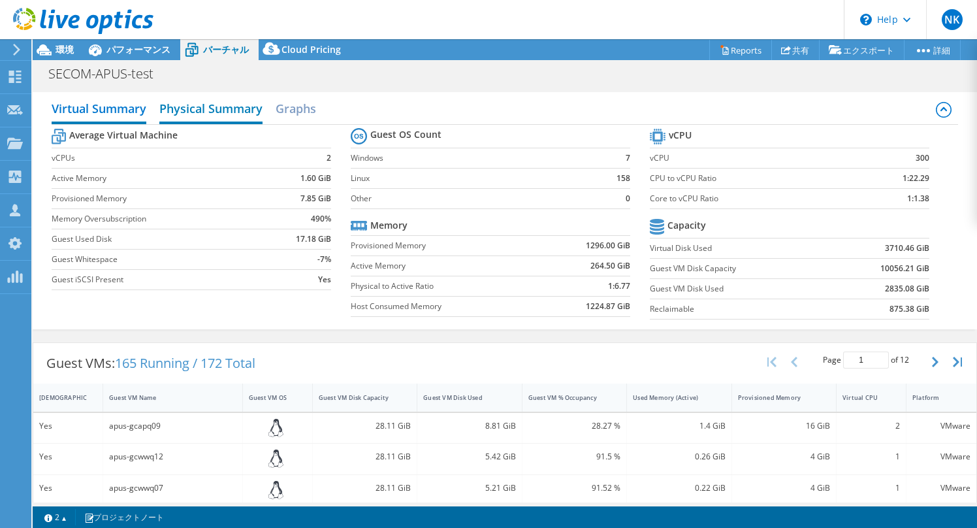
click at [176, 114] on h2 "Physical Summary" at bounding box center [210, 109] width 103 height 29
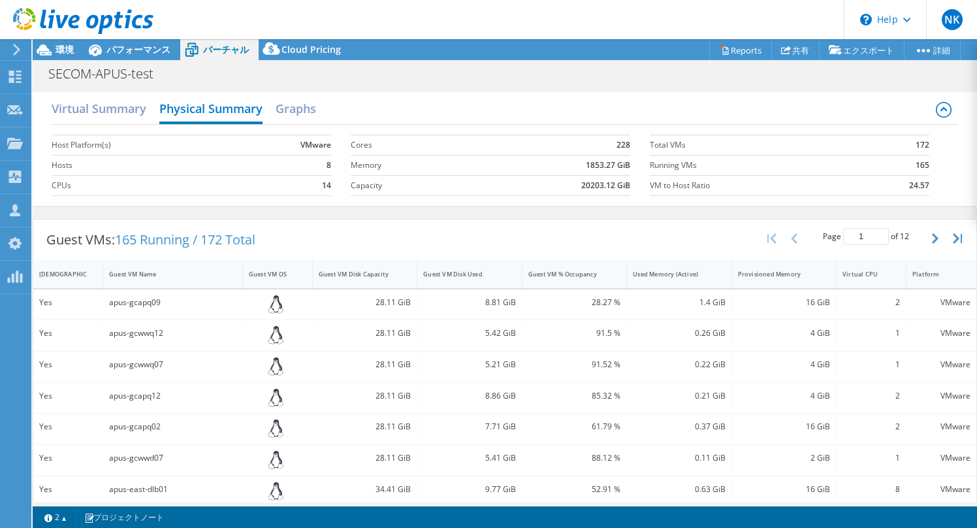
click at [936, 110] on icon at bounding box center [944, 110] width 16 height 16
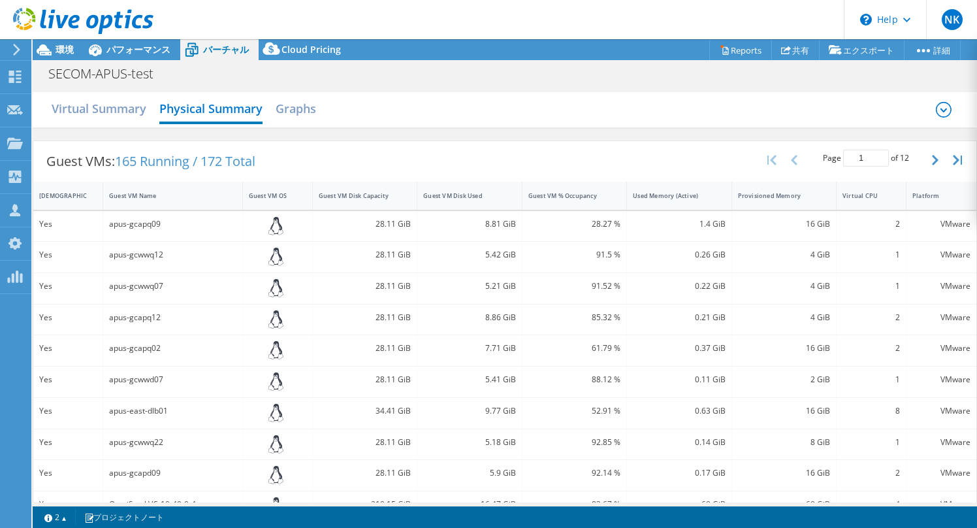
click at [936, 110] on icon at bounding box center [944, 110] width 16 height 16
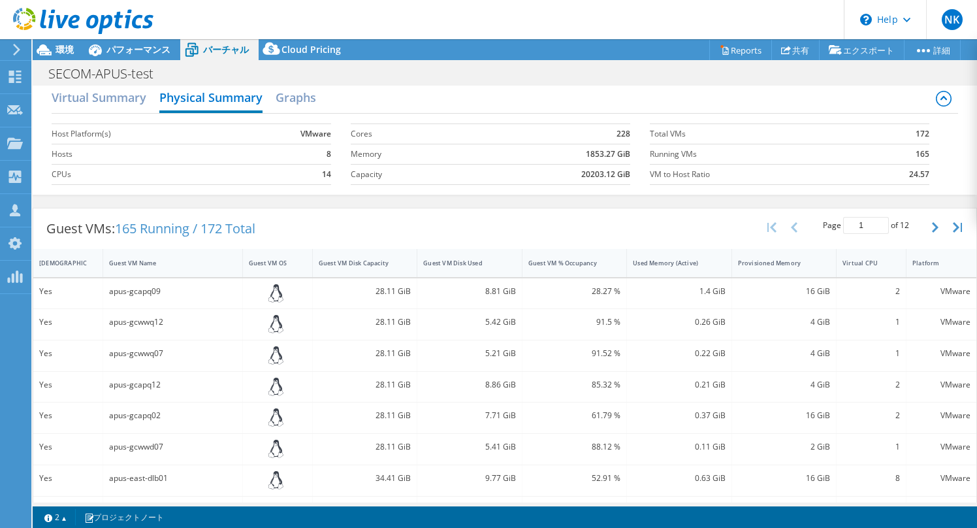
scroll to position [10, 0]
click at [116, 56] on div "パフォーマンス" at bounding box center [132, 49] width 97 height 21
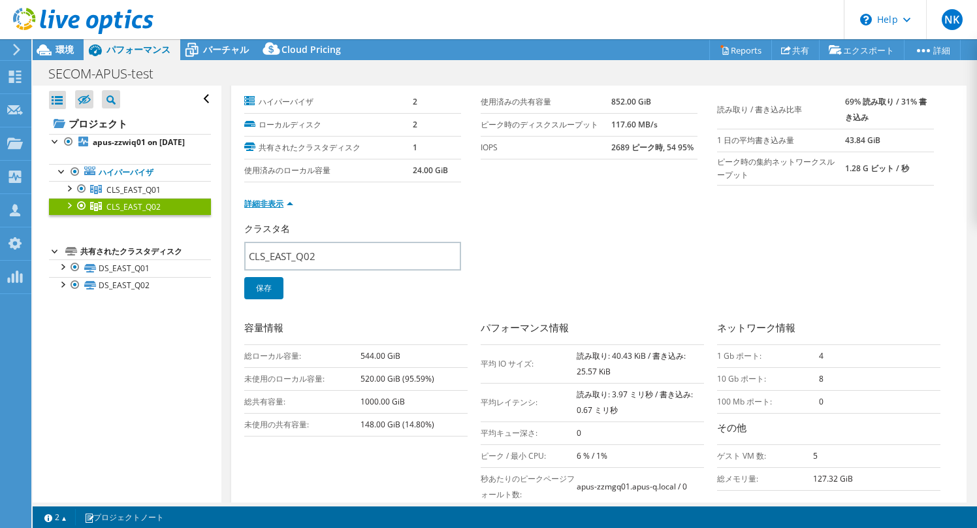
scroll to position [0, 0]
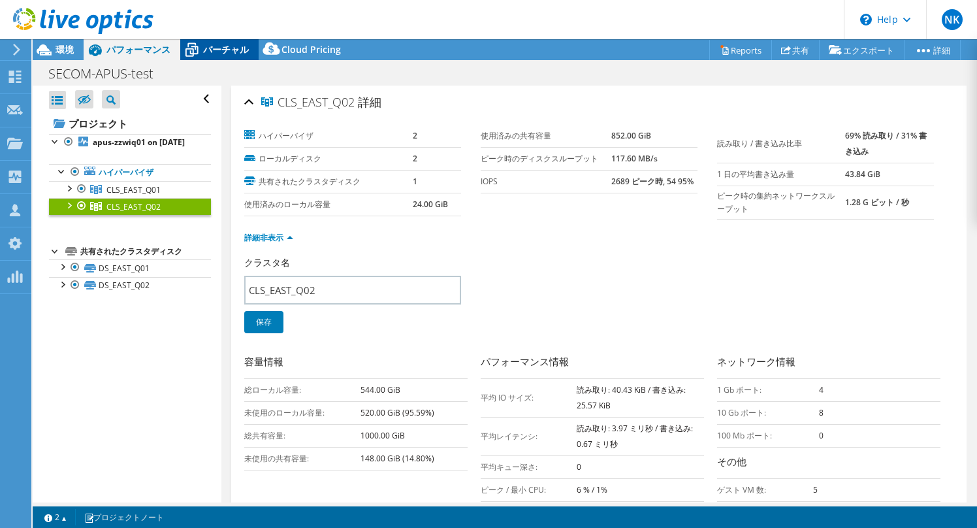
click at [221, 54] on span "バーチャル" at bounding box center [226, 49] width 46 height 12
